Goal: Transaction & Acquisition: Purchase product/service

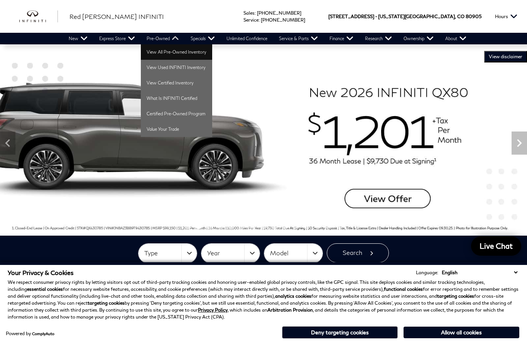
click at [154, 52] on link "View All Pre-Owned Inventory" at bounding box center [176, 51] width 71 height 15
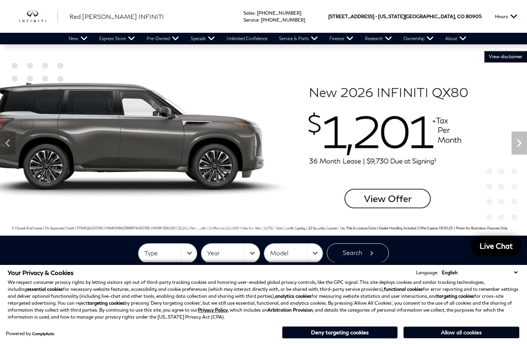
click at [447, 337] on button "Allow all cookies" at bounding box center [461, 333] width 116 height 12
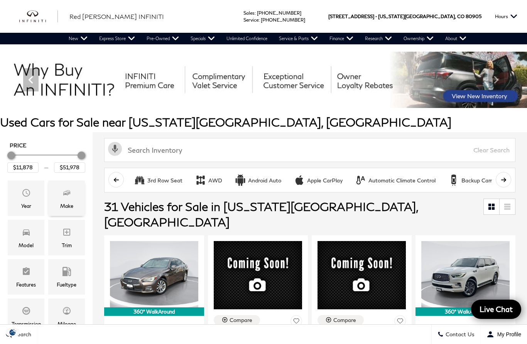
click at [71, 204] on div "Make" at bounding box center [66, 206] width 13 height 8
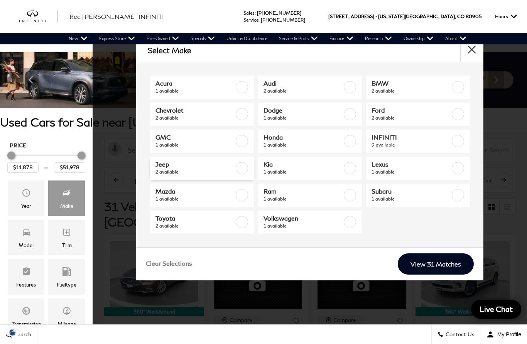
click at [167, 175] on span "2 available" at bounding box center [194, 172] width 79 height 8
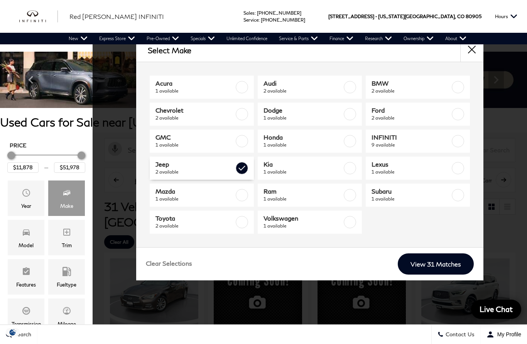
type input "$30,378"
type input "$38,578"
checkbox input "true"
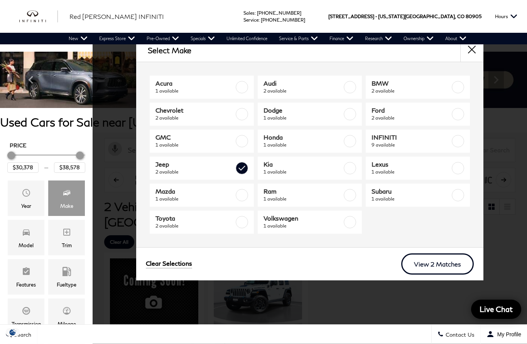
click at [440, 269] on link "View 2 Matches" at bounding box center [437, 263] width 73 height 21
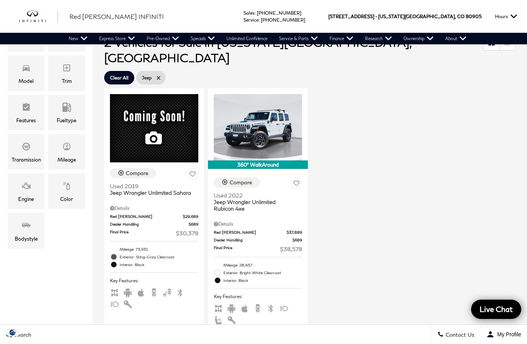
scroll to position [170, 0]
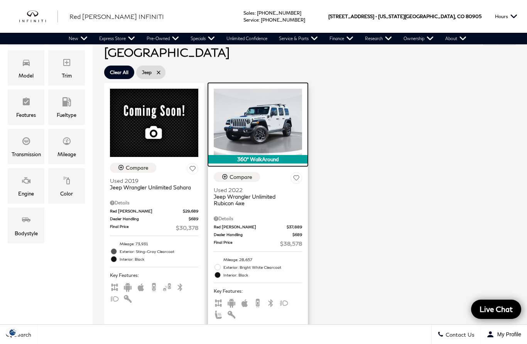
click at [263, 108] on img at bounding box center [258, 122] width 88 height 66
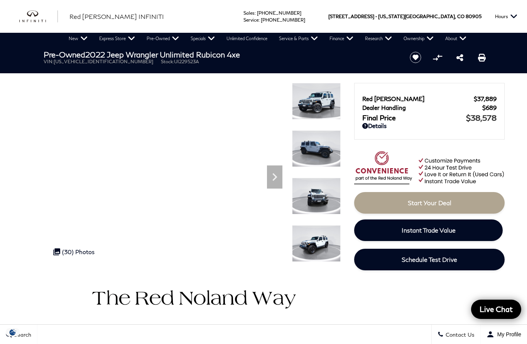
click at [317, 178] on img at bounding box center [316, 196] width 49 height 37
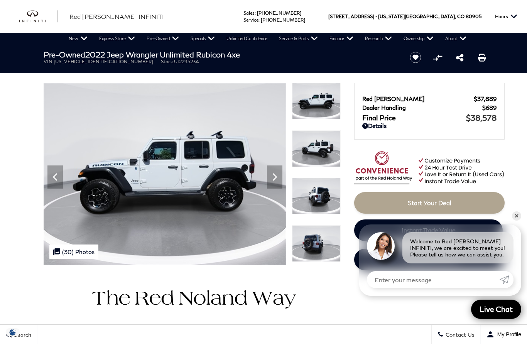
click at [462, 57] on icon "Share this Pre-Owned 2022 Jeep Wrangler Unlimited Rubicon 4xe" at bounding box center [460, 58] width 8 height 8
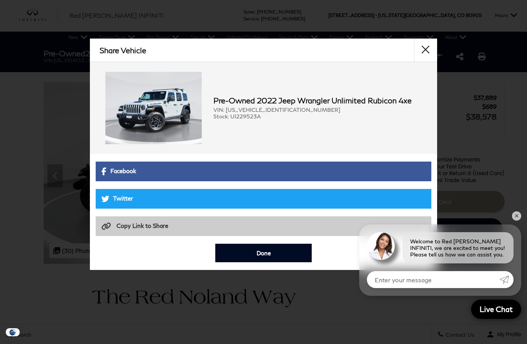
scroll to position [2, 0]
click at [151, 230] on link "Copy Link to Share Copied https://www.rednolandinfiniti.com/inventory/used-2022…" at bounding box center [264, 226] width 336 height 20
